Goal: Book appointment/travel/reservation

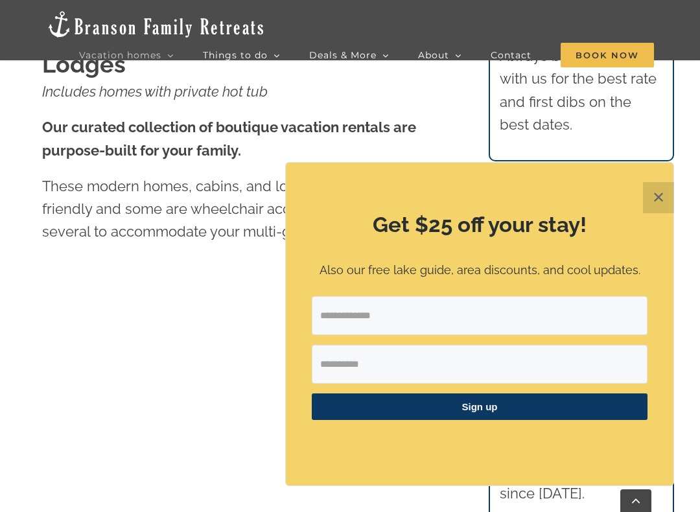
scroll to position [568, 0]
click at [656, 202] on button "✕" at bounding box center [658, 197] width 31 height 31
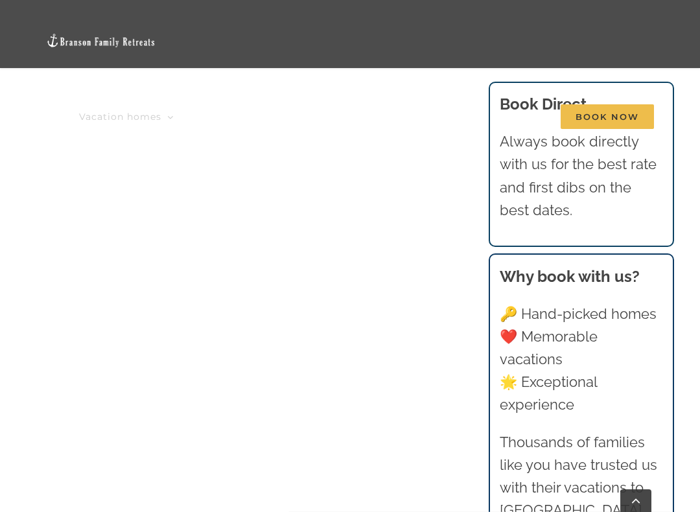
scroll to position [742, 0]
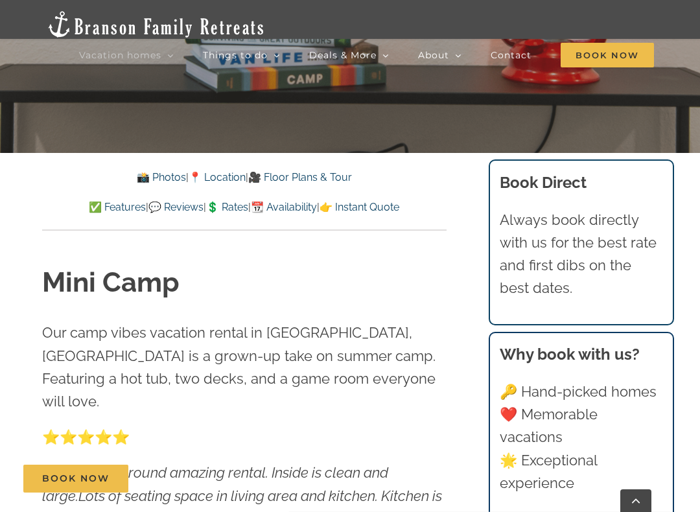
scroll to position [413, 0]
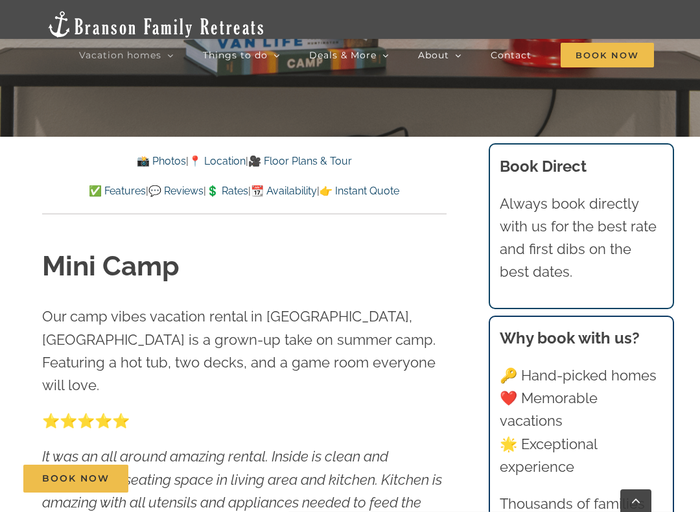
click at [399, 191] on link "👉 Instant Quote" at bounding box center [359, 191] width 80 height 12
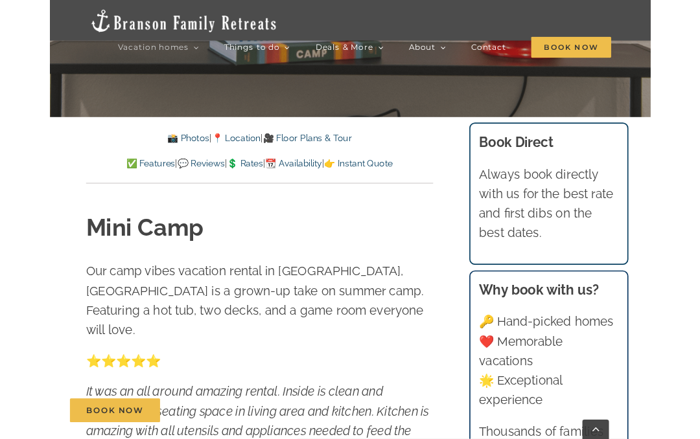
scroll to position [8839, 0]
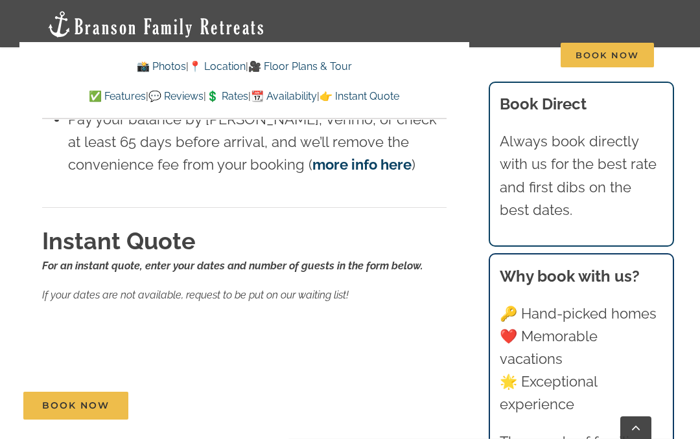
click at [234, 98] on link "💲 Rates" at bounding box center [227, 96] width 42 height 12
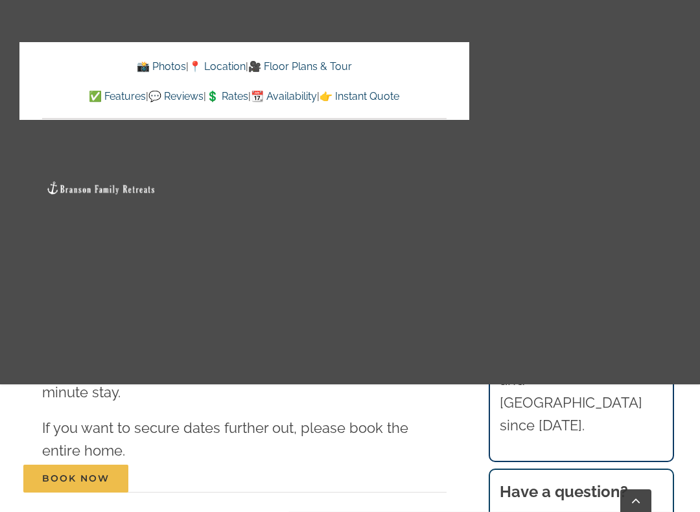
scroll to position [8427, 0]
click at [399, 95] on link "👉 Instant Quote" at bounding box center [359, 96] width 80 height 12
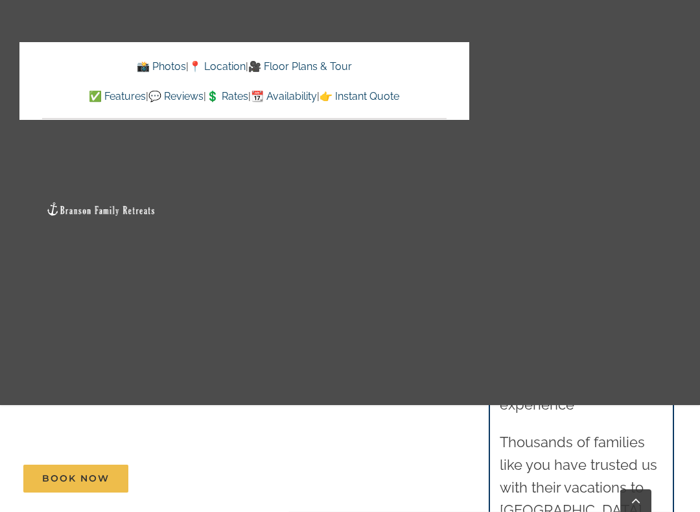
scroll to position [8848, 0]
click at [399, 91] on link "👉 Instant Quote" at bounding box center [359, 96] width 80 height 12
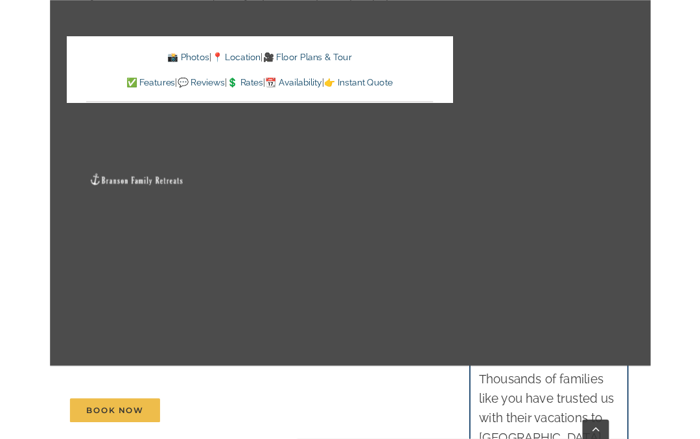
scroll to position [8839, 0]
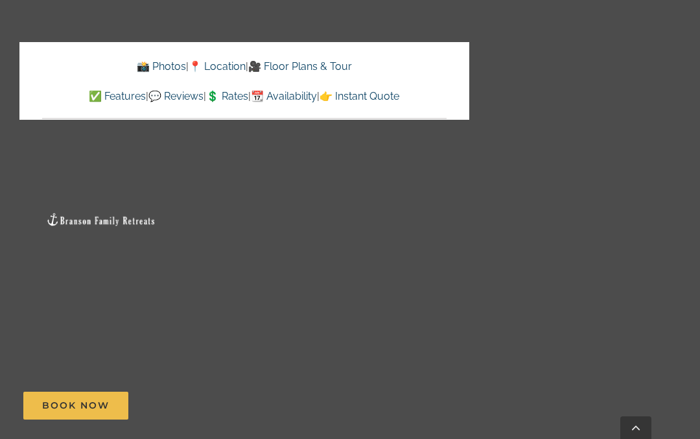
scroll to position [8275, 0]
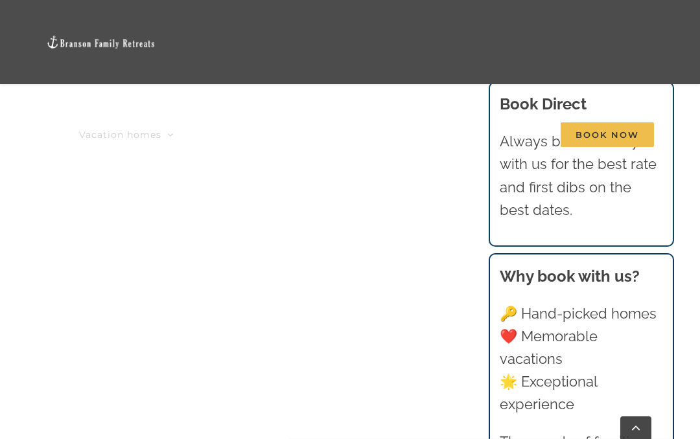
scroll to position [781, 0]
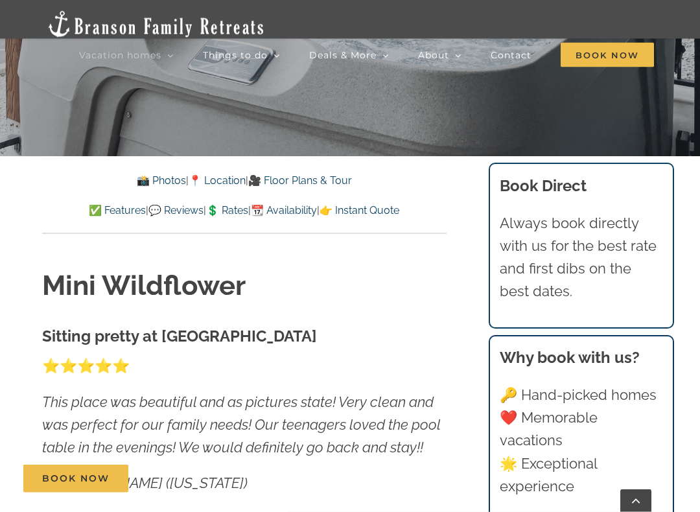
scroll to position [393, 0]
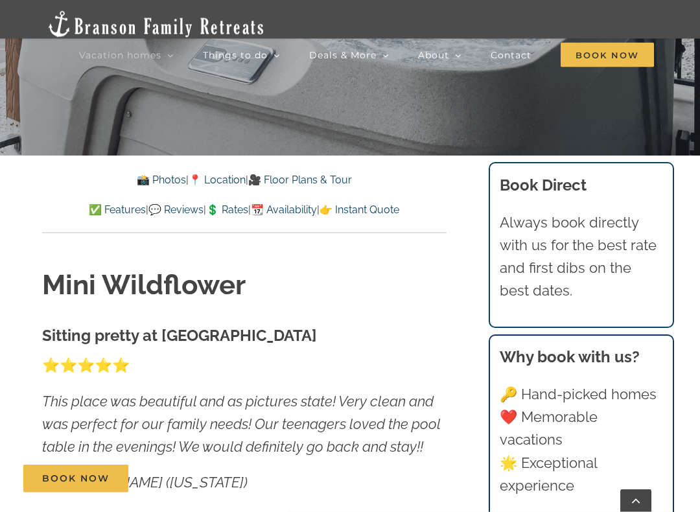
click at [140, 184] on link "📸 Photos" at bounding box center [161, 180] width 49 height 12
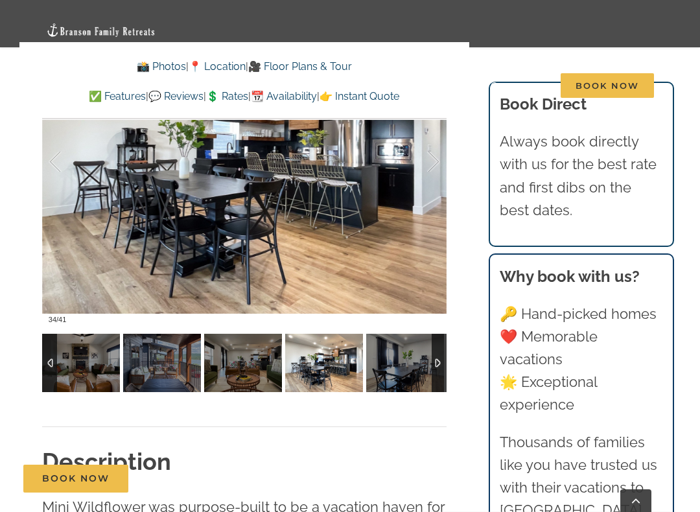
scroll to position [913, 0]
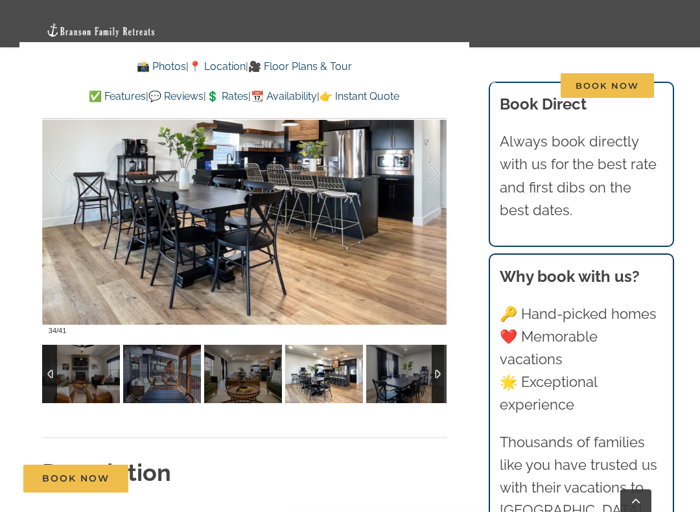
click at [399, 95] on link "👉 Instant Quote" at bounding box center [359, 96] width 80 height 12
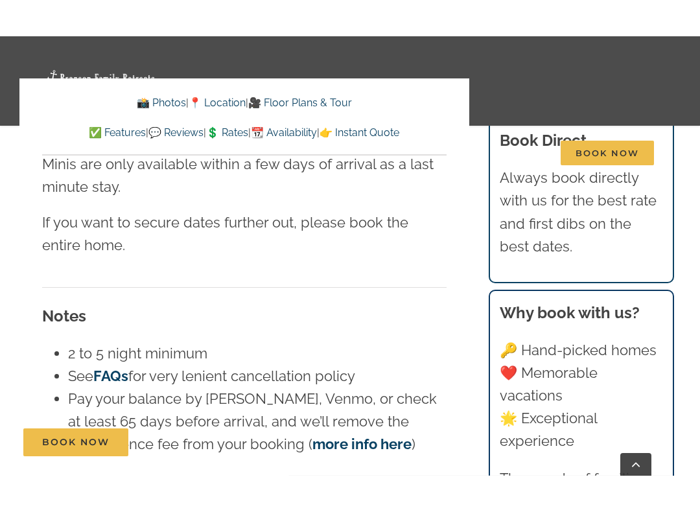
scroll to position [7378, 0]
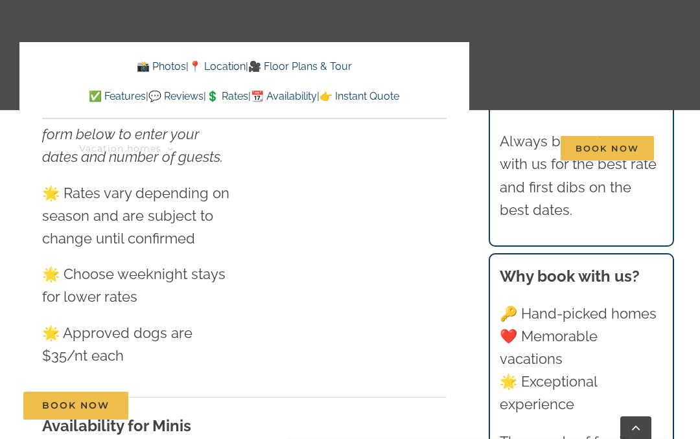
scroll to position [674, 0]
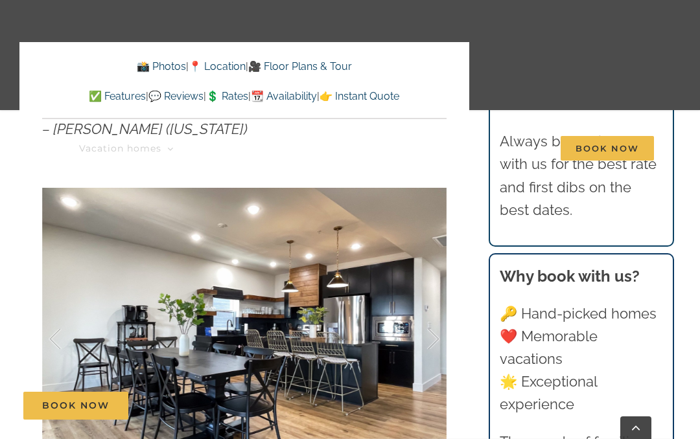
scroll to position [462, 0]
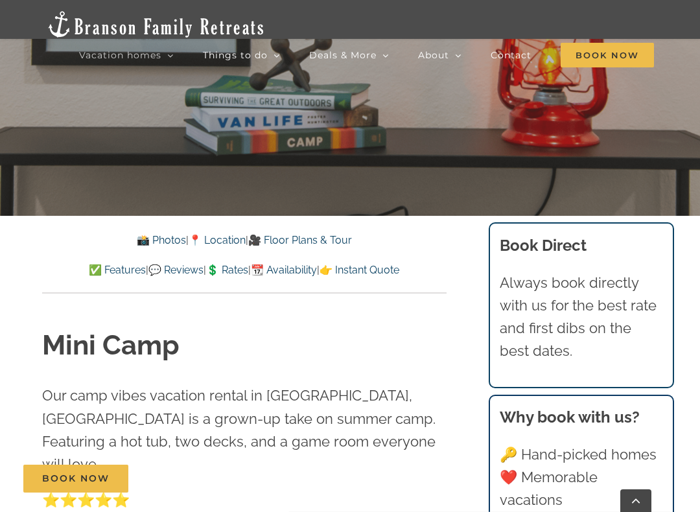
scroll to position [333, 0]
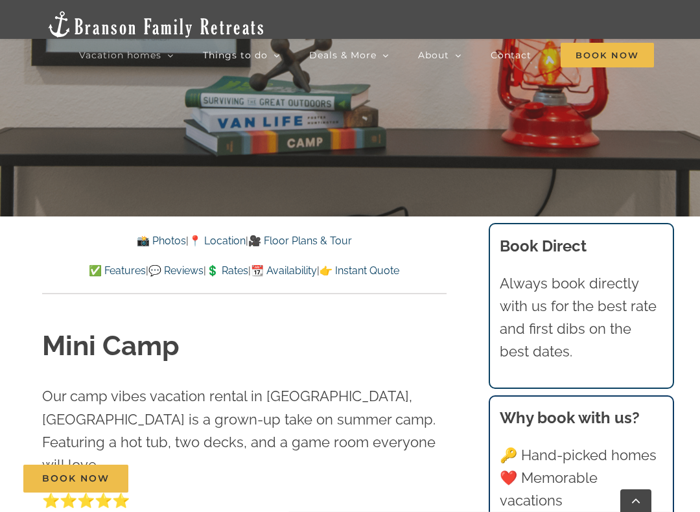
click at [154, 244] on link "📸 Photos" at bounding box center [161, 241] width 49 height 12
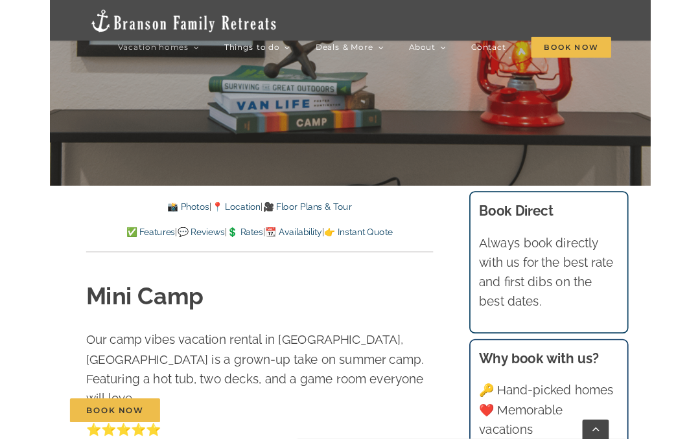
scroll to position [627, 0]
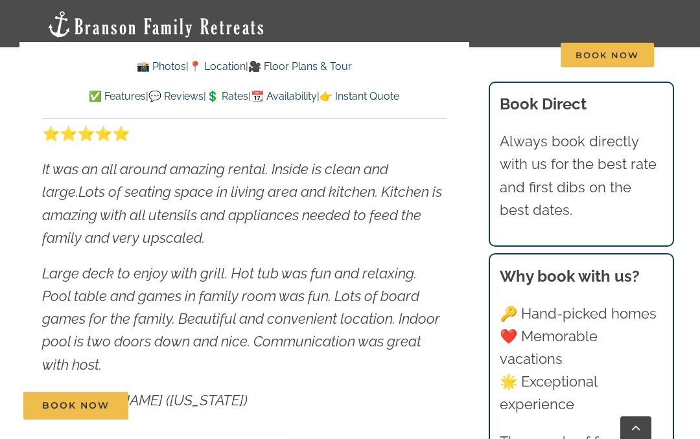
click at [155, 71] on link "📸 Photos" at bounding box center [161, 66] width 49 height 12
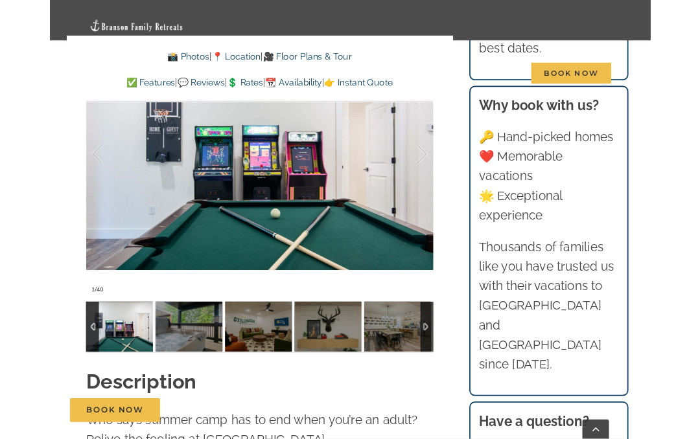
scroll to position [1133, 0]
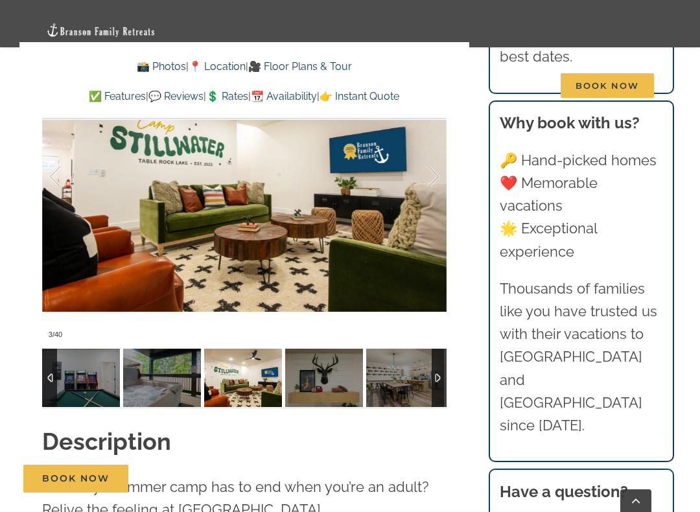
click at [397, 96] on link "👉 Instant Quote" at bounding box center [359, 96] width 80 height 12
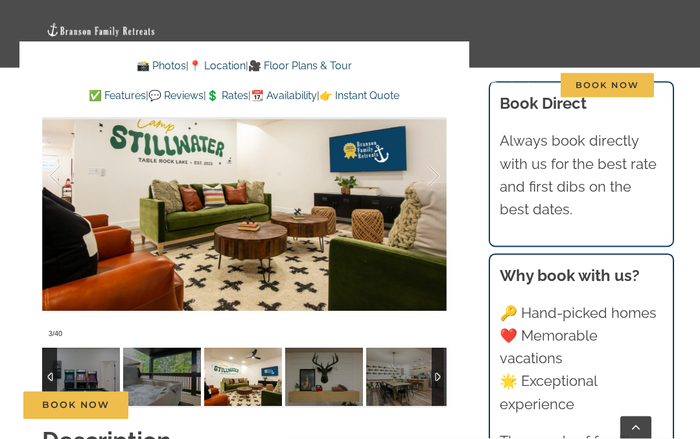
scroll to position [8839, 0]
